Goal: Information Seeking & Learning: Learn about a topic

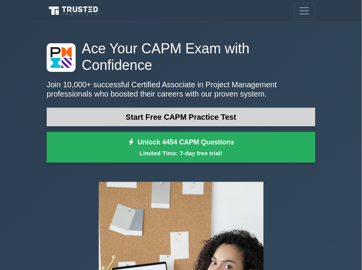
click at [172, 108] on link "Start Free CAPM Practice Test" at bounding box center [181, 117] width 269 height 19
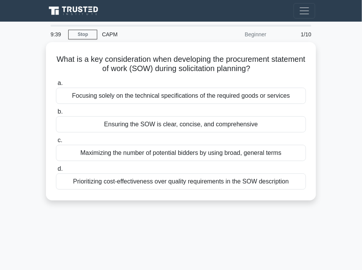
click at [114, 37] on div "CAPM" at bounding box center [150, 34] width 106 height 15
click at [110, 34] on div "CAPM" at bounding box center [150, 34] width 106 height 15
click at [109, 35] on div "CAPM" at bounding box center [150, 34] width 106 height 15
